Goal: Information Seeking & Learning: Find specific fact

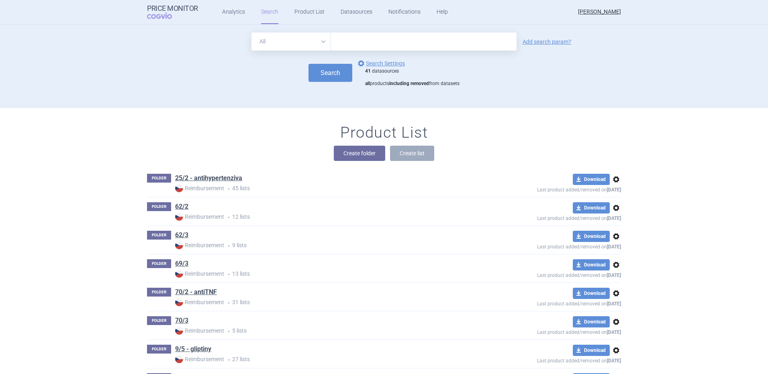
click at [408, 49] on input "text" at bounding box center [424, 42] width 186 height 18
type input "mounjaro"
click button "Search" at bounding box center [331, 73] width 44 height 18
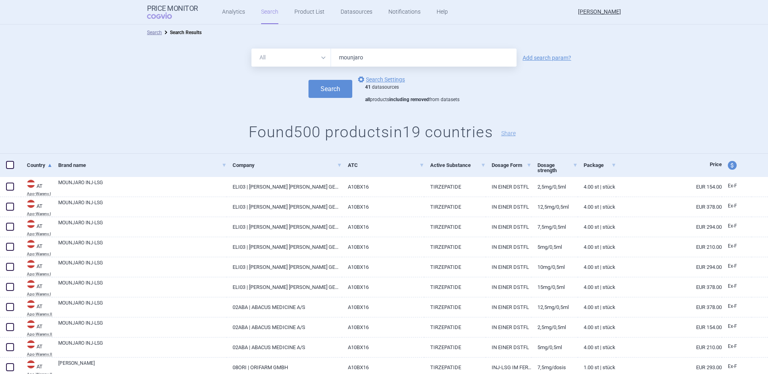
click at [728, 165] on span "price and currency" at bounding box center [732, 165] width 9 height 9
select select "ex-factory"
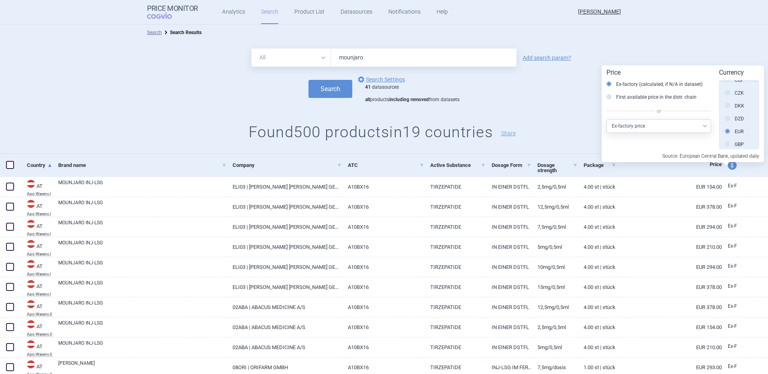
scroll to position [137, 0]
click at [735, 90] on label "CZK" at bounding box center [734, 94] width 19 height 8
click at [734, 90] on input "CZK" at bounding box center [730, 94] width 8 height 8
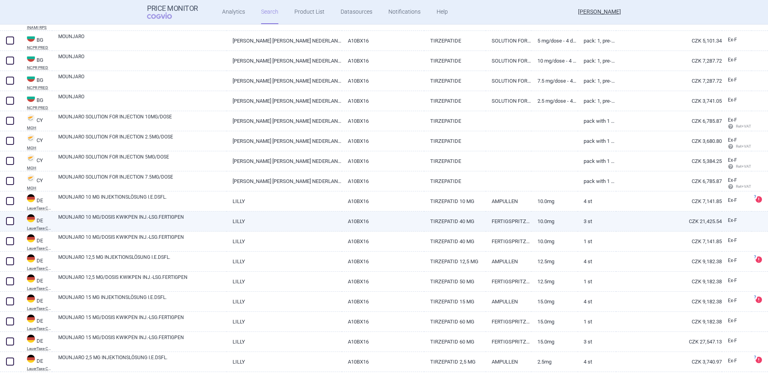
scroll to position [890, 0]
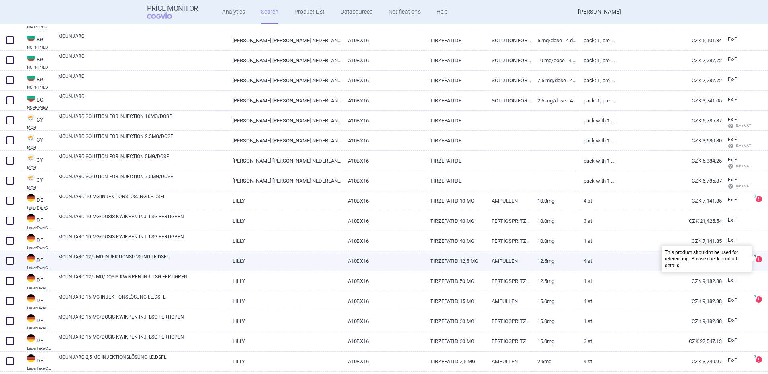
click at [756, 258] on span at bounding box center [759, 259] width 6 height 6
select select "CZK"
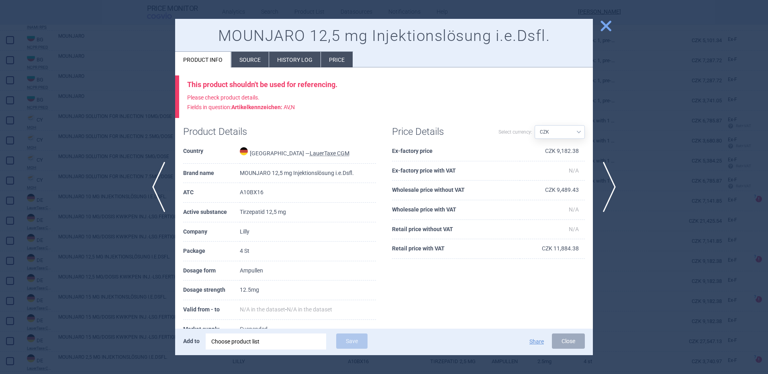
click at [90, 118] on div at bounding box center [384, 187] width 768 height 374
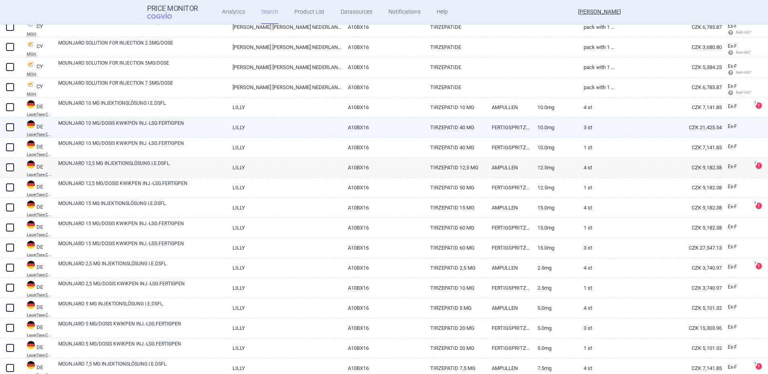
scroll to position [1069, 0]
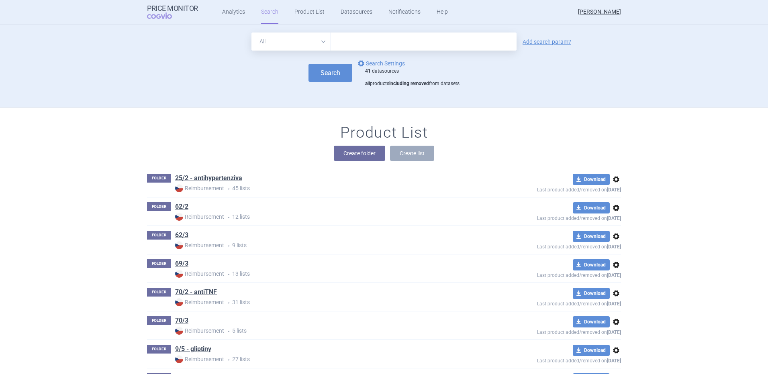
drag, startPoint x: 0, startPoint y: 0, endPoint x: 377, endPoint y: 39, distance: 379.3
click at [377, 39] on input "text" at bounding box center [424, 42] width 186 height 18
type input "beyfortus"
click button "Search" at bounding box center [331, 73] width 44 height 18
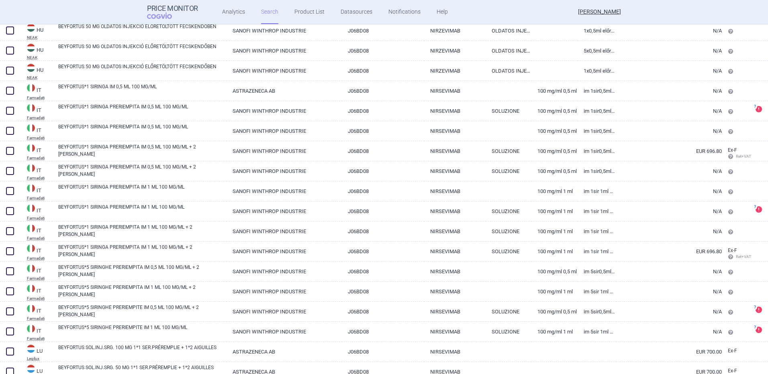
scroll to position [900, 0]
